Goal: Task Accomplishment & Management: Manage account settings

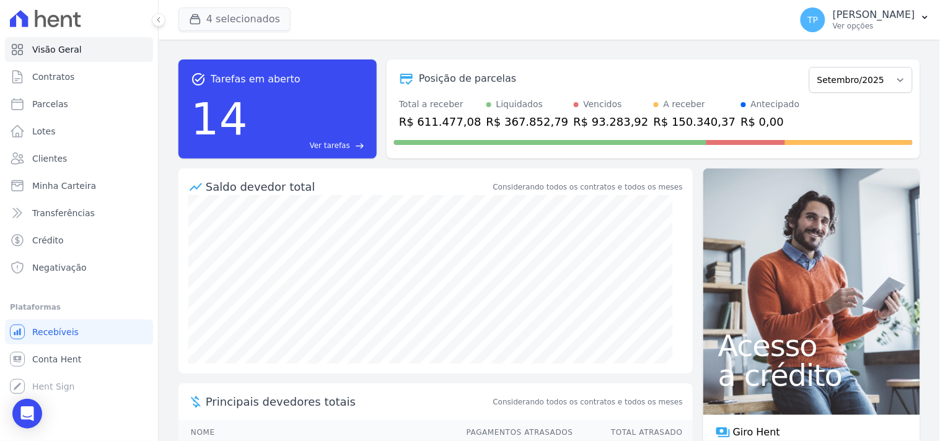
drag, startPoint x: 227, startPoint y: 4, endPoint x: 221, endPoint y: 9, distance: 7.6
click at [223, 9] on div "4 selecionados Mondeo Audace Home Studio Audace Mondeo Edíficio Residencial Gre…" at bounding box center [482, 19] width 607 height 41
click at [221, 11] on button "4 selecionados" at bounding box center [235, 19] width 112 height 24
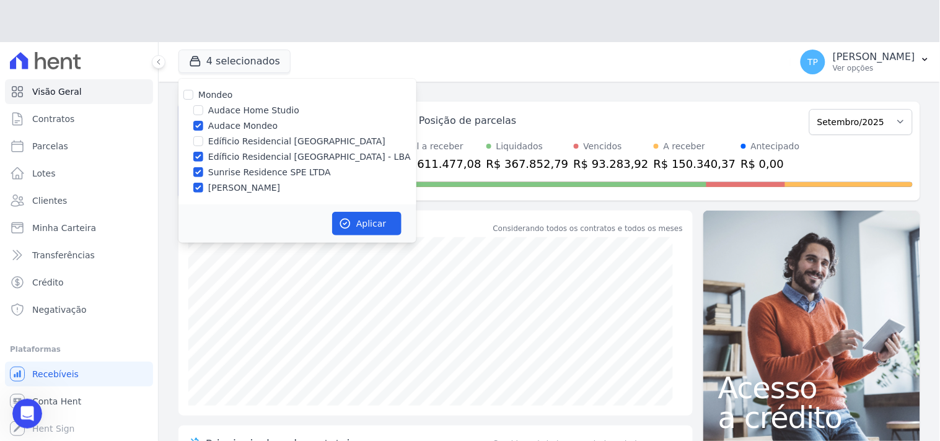
click at [232, 82] on div "Mondeo Audace Home Studio Audace Mondeo Edíficio Residencial Grevílea Park Edíf…" at bounding box center [298, 142] width 238 height 126
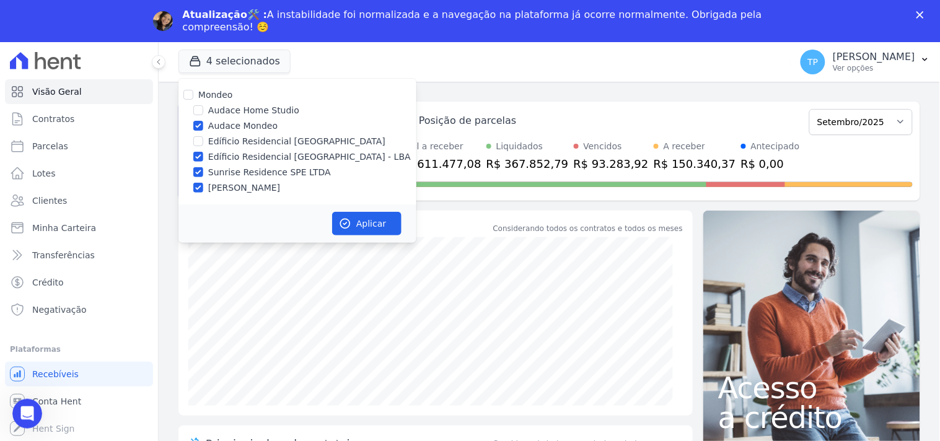
click at [232, 122] on label "Audace Mondeo" at bounding box center [242, 126] width 69 height 13
click at [203, 122] on input "Audace Mondeo" at bounding box center [198, 126] width 10 height 10
checkbox input "false"
click at [237, 171] on label "Sunrise Residence SPE LTDA" at bounding box center [269, 172] width 123 height 13
click at [203, 171] on input "Sunrise Residence SPE LTDA" at bounding box center [198, 172] width 10 height 10
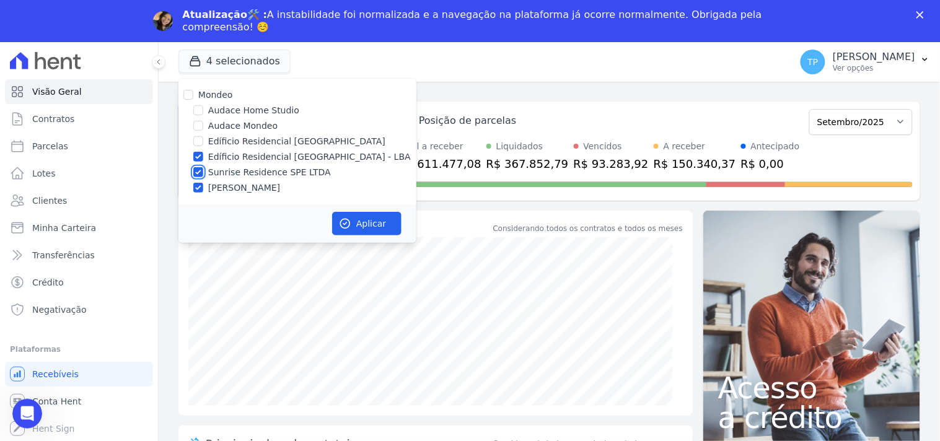
checkbox input "false"
click at [237, 183] on label "[PERSON_NAME]" at bounding box center [244, 188] width 72 height 13
click at [203, 183] on input "[PERSON_NAME]" at bounding box center [198, 188] width 10 height 10
checkbox input "false"
click at [370, 226] on button "Aplicar" at bounding box center [366, 224] width 69 height 24
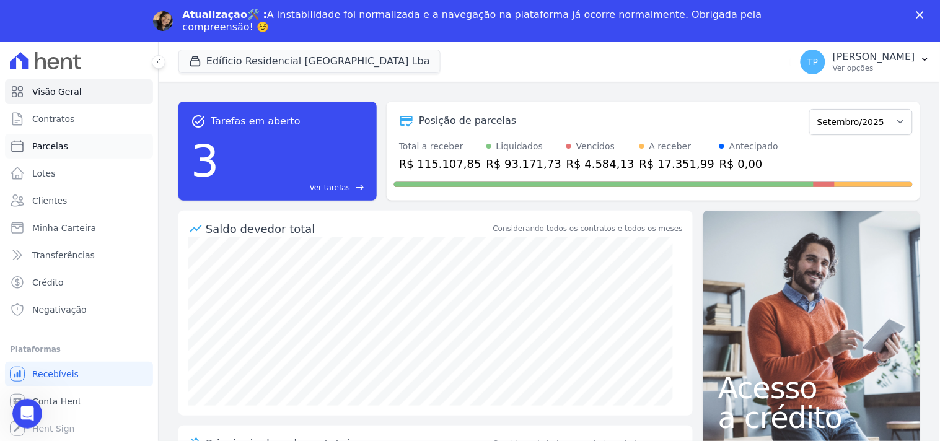
click at [95, 156] on link "Parcelas" at bounding box center [79, 146] width 148 height 25
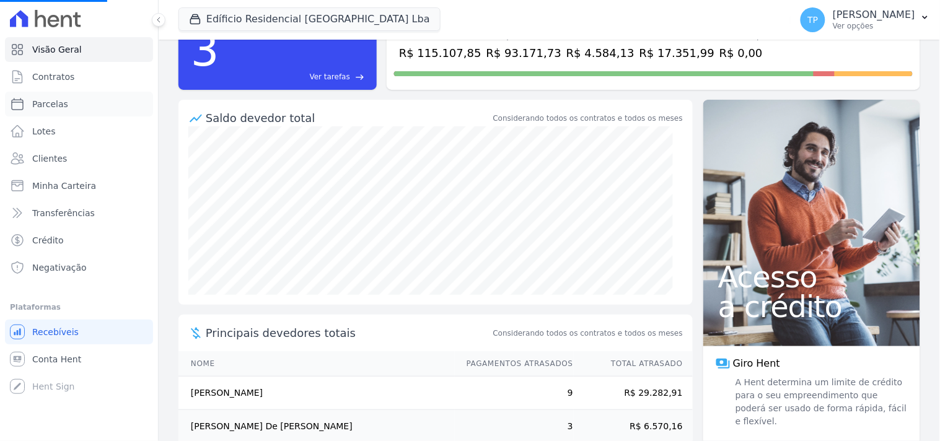
scroll to position [191, 0]
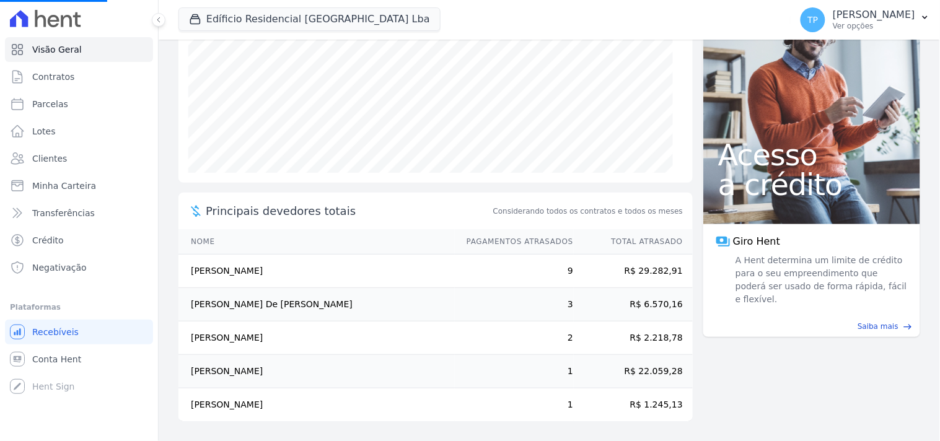
select select
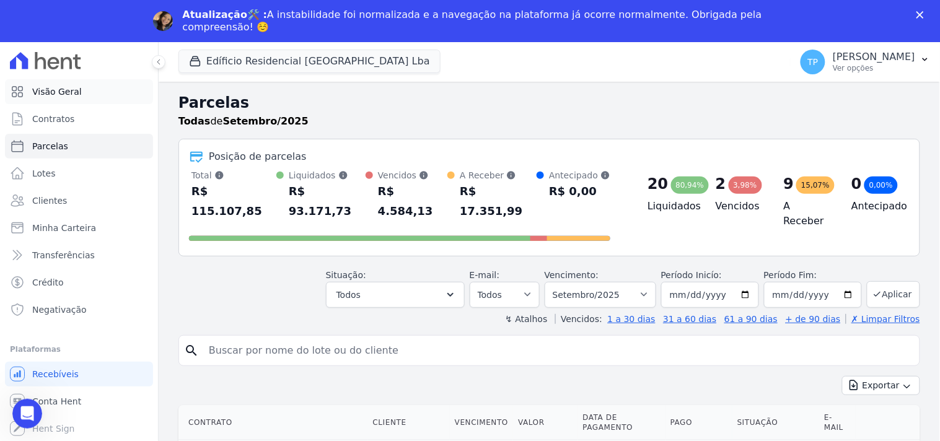
click at [64, 103] on link "Visão Geral" at bounding box center [79, 91] width 148 height 25
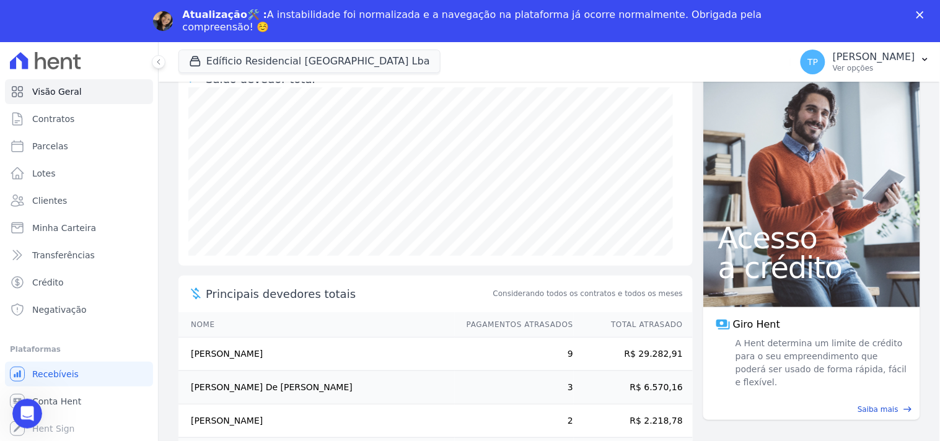
scroll to position [191, 0]
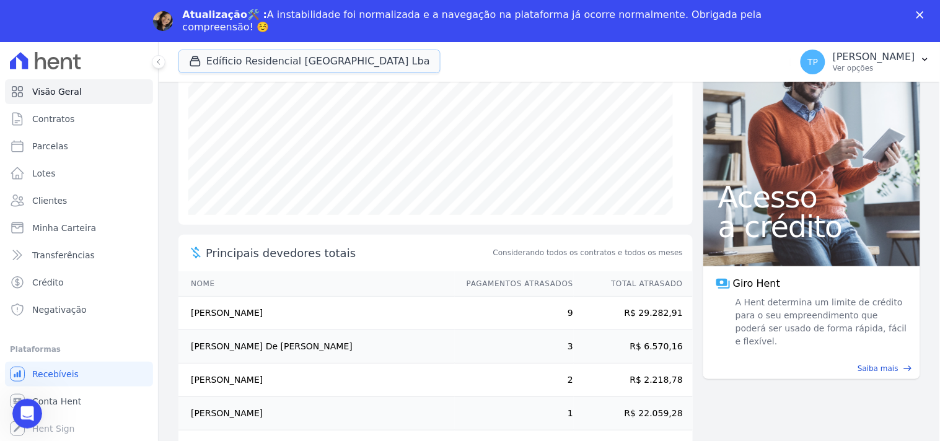
click at [209, 64] on button "Edíficio Residencial Grevílea Park Lba" at bounding box center [310, 62] width 262 height 24
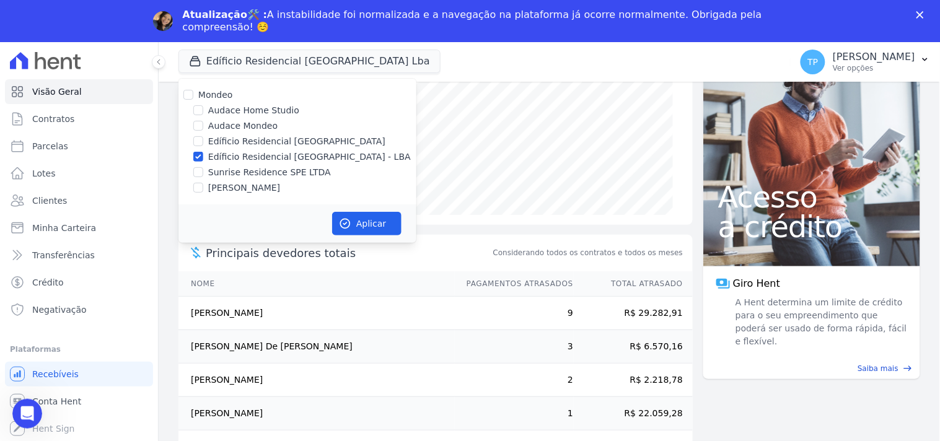
click at [243, 174] on label "Sunrise Residence SPE LTDA" at bounding box center [269, 172] width 123 height 13
click at [203, 174] on input "Sunrise Residence SPE LTDA" at bounding box center [198, 172] width 10 height 10
checkbox input "true"
click at [263, 157] on label "Edíficio Residencial [GEOGRAPHIC_DATA] - LBA" at bounding box center [309, 157] width 203 height 13
click at [203, 157] on input "Edíficio Residencial [GEOGRAPHIC_DATA] - LBA" at bounding box center [198, 157] width 10 height 10
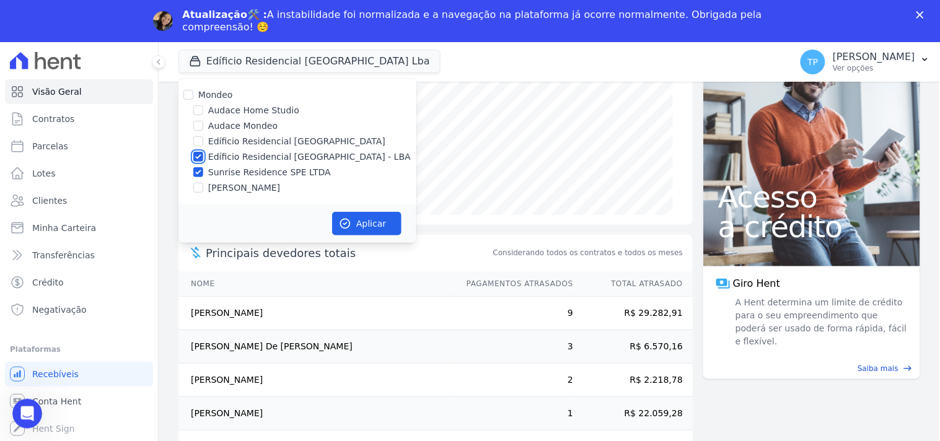
checkbox input "false"
click at [374, 219] on button "Aplicar" at bounding box center [366, 224] width 69 height 24
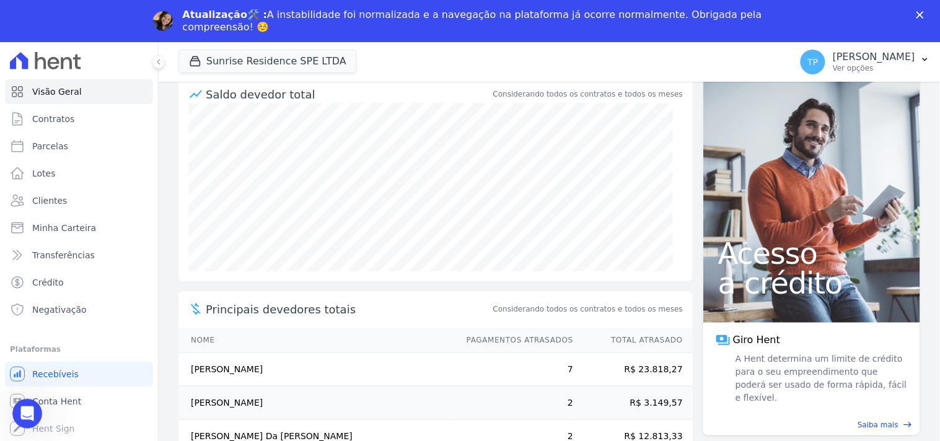
scroll to position [0, 0]
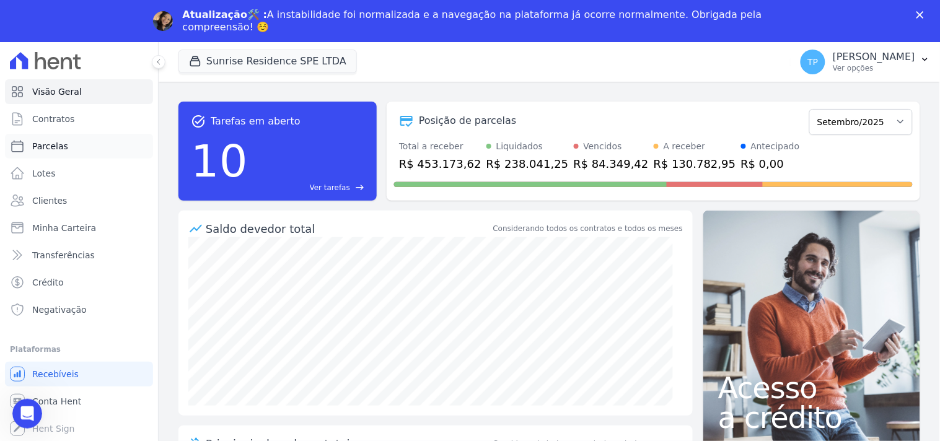
click at [97, 156] on link "Parcelas" at bounding box center [79, 146] width 148 height 25
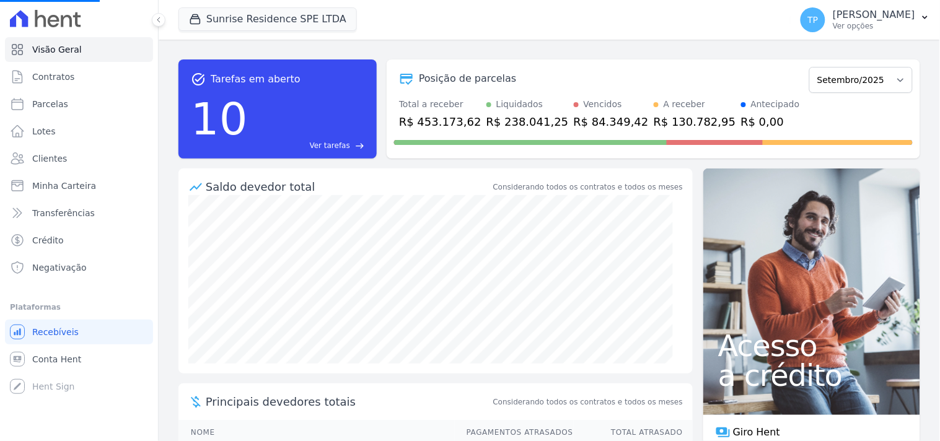
select select
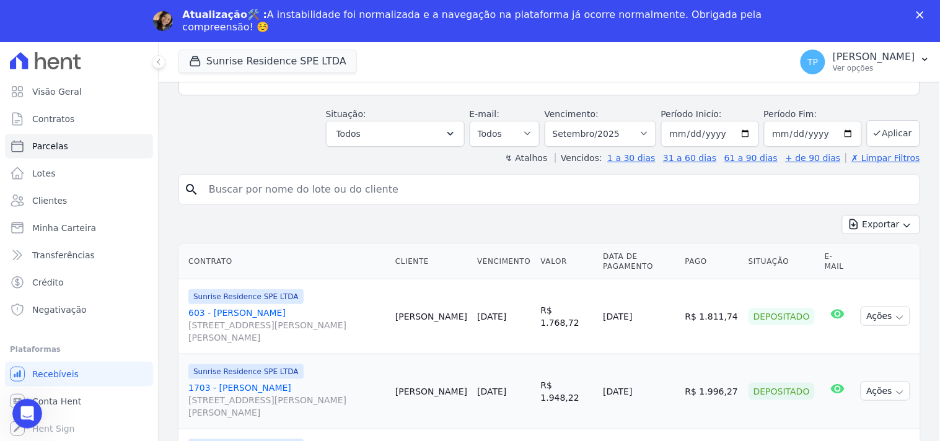
scroll to position [138, 0]
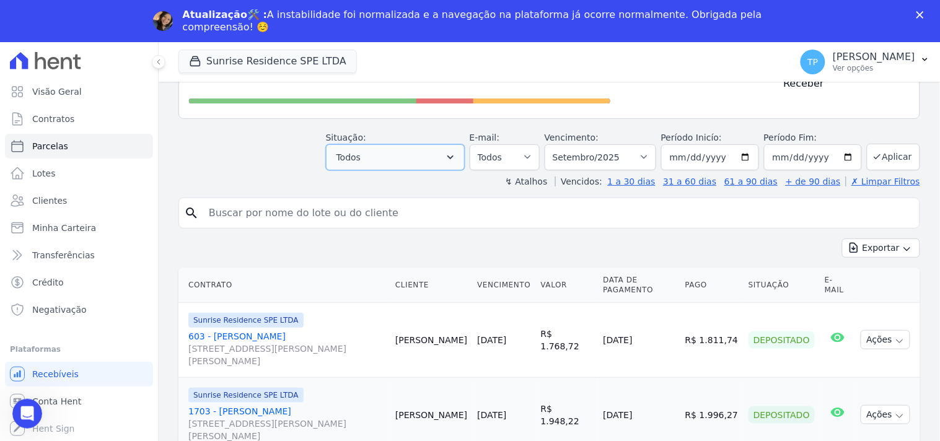
click at [384, 144] on button "Todos" at bounding box center [395, 157] width 139 height 26
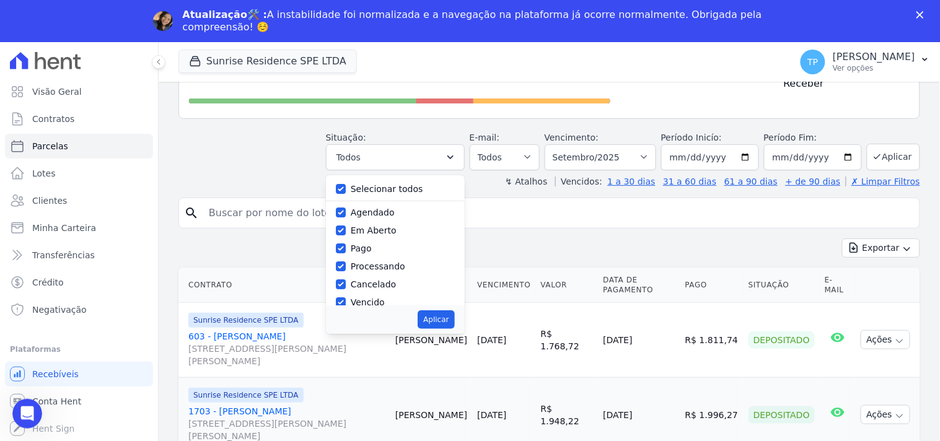
click at [372, 184] on label "Selecionar todos" at bounding box center [387, 189] width 73 height 10
click at [346, 184] on input "Selecionar todos" at bounding box center [341, 189] width 10 height 10
checkbox input "false"
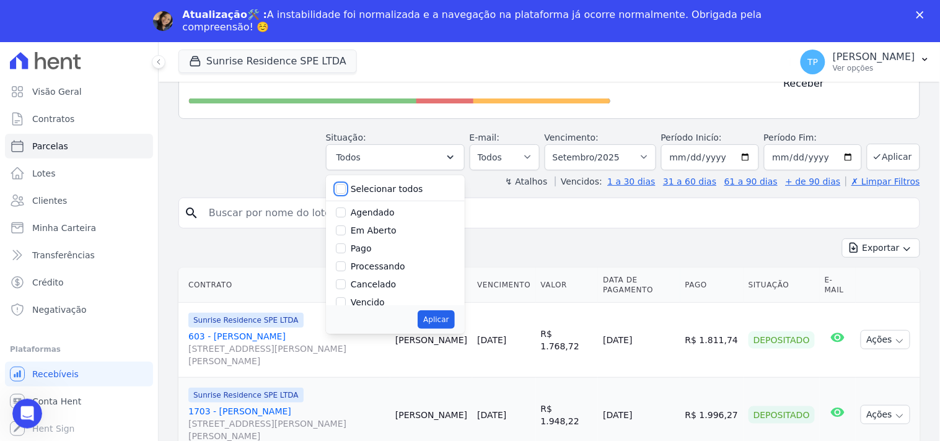
checkbox input "false"
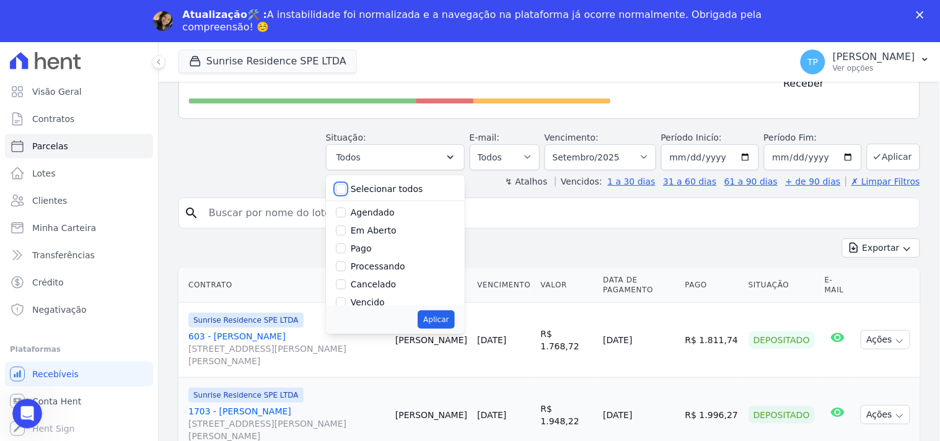
checkbox input "false"
click at [372, 244] on label "Pago" at bounding box center [361, 249] width 21 height 10
click at [346, 244] on input "Pago" at bounding box center [341, 249] width 10 height 10
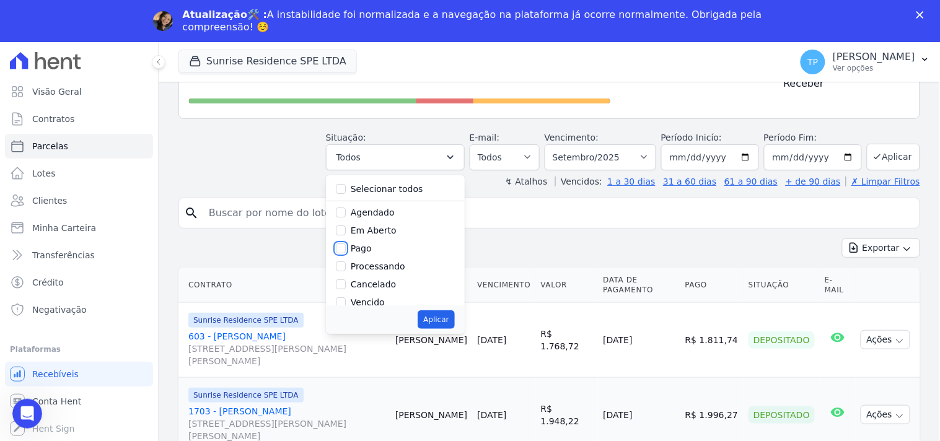
checkbox input "true"
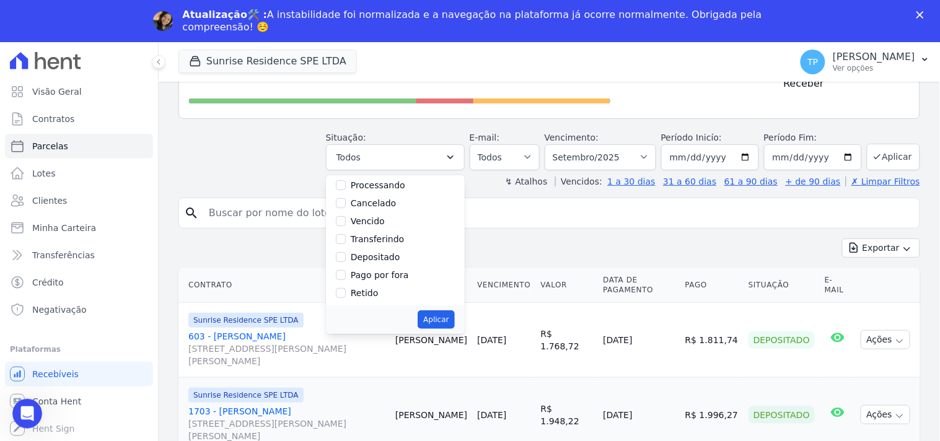
scroll to position [82, 0]
click at [388, 233] on label "Transferindo" at bounding box center [378, 238] width 54 height 10
click at [346, 233] on input "Transferindo" at bounding box center [341, 238] width 10 height 10
checkbox input "true"
click at [431, 306] on div "Aplicar" at bounding box center [395, 320] width 139 height 29
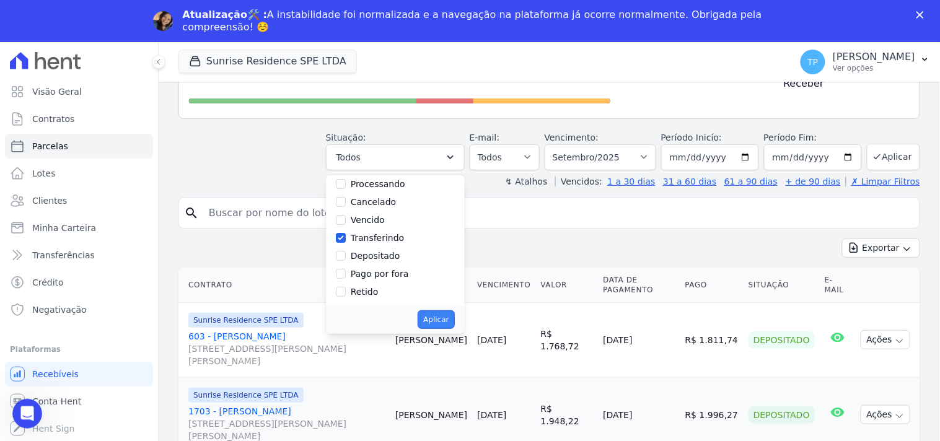
click at [436, 311] on button "Aplicar" at bounding box center [436, 320] width 37 height 19
select select "paid"
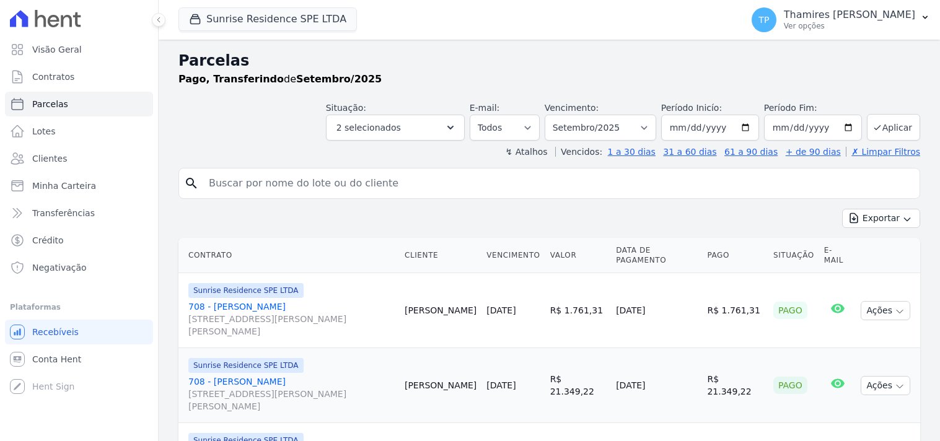
select select
